Goal: Information Seeking & Learning: Learn about a topic

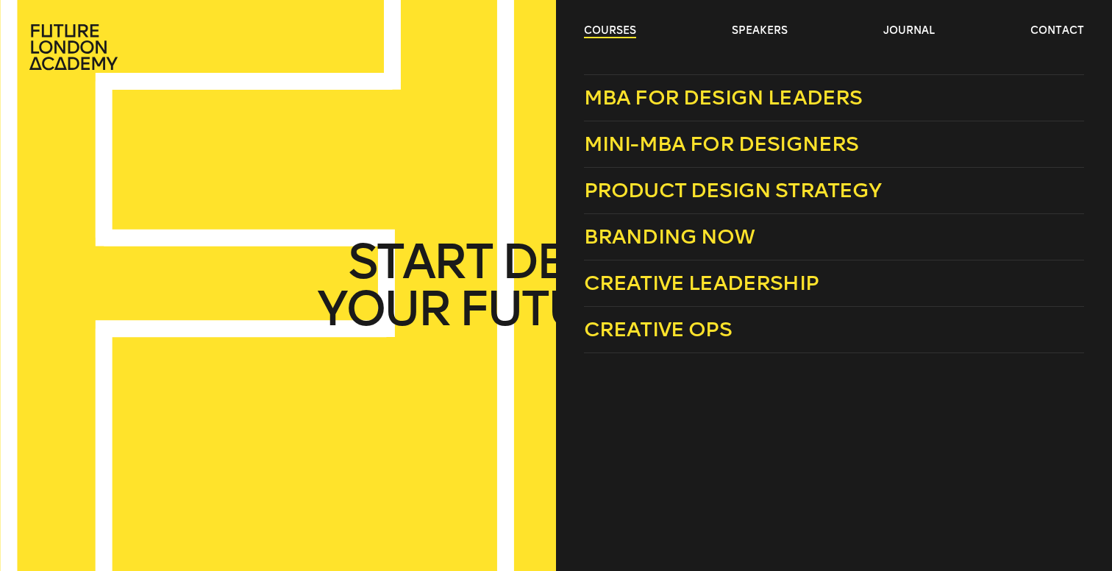
click at [619, 35] on link "courses" at bounding box center [610, 31] width 52 height 15
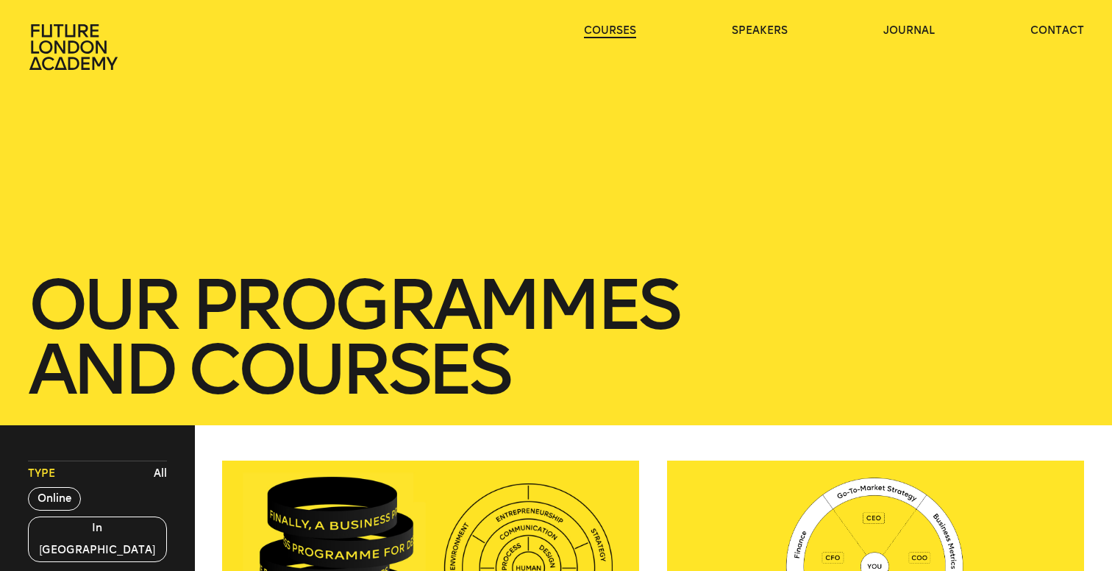
click at [619, 35] on link "courses" at bounding box center [610, 31] width 52 height 15
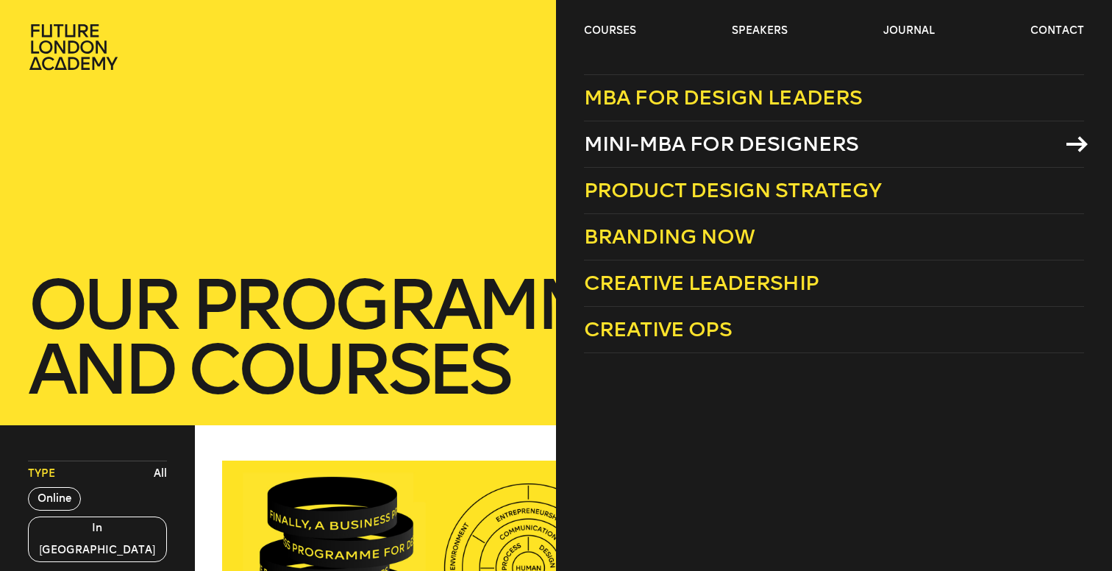
click at [661, 154] on span "Mini-MBA for Designers" at bounding box center [721, 144] width 275 height 24
